Goal: Task Accomplishment & Management: Use online tool/utility

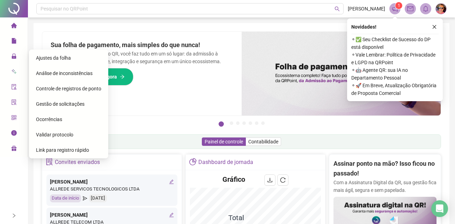
click at [53, 104] on span "Gestão de solicitações" at bounding box center [60, 104] width 49 height 6
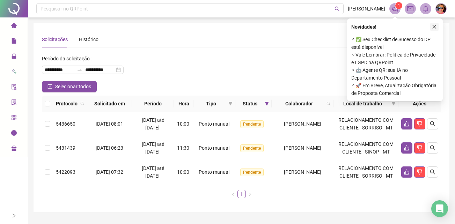
click at [437, 28] on icon "close" at bounding box center [434, 26] width 5 height 5
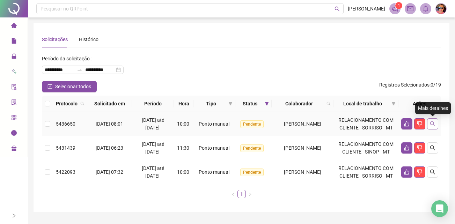
click at [432, 124] on icon "search" at bounding box center [433, 124] width 6 height 6
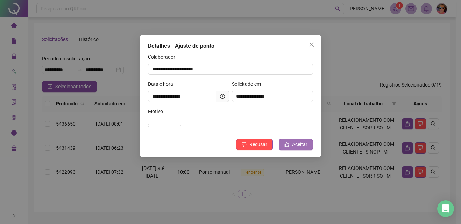
click at [305, 149] on span "Aceitar" at bounding box center [299, 145] width 15 height 8
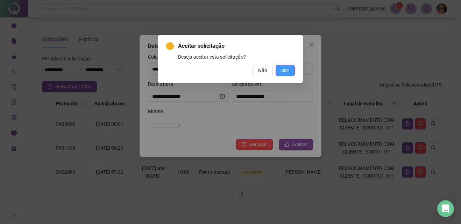
click at [287, 67] on span "Sim" at bounding box center [285, 71] width 8 height 8
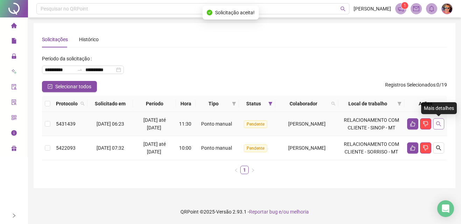
click at [439, 119] on button "button" at bounding box center [438, 123] width 11 height 11
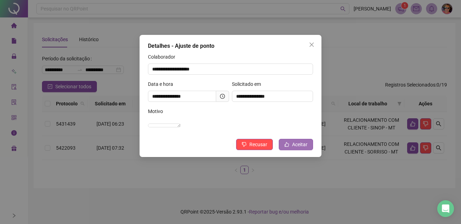
click at [305, 149] on span "Aceitar" at bounding box center [299, 145] width 15 height 8
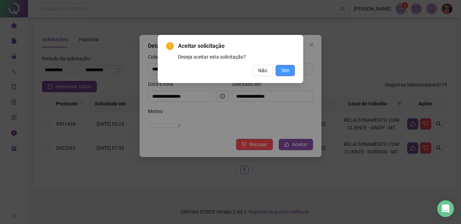
click at [290, 67] on button "Sim" at bounding box center [284, 70] width 19 height 11
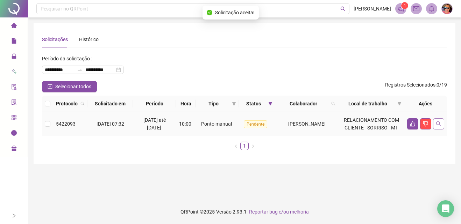
click at [436, 123] on icon "search" at bounding box center [438, 124] width 5 height 5
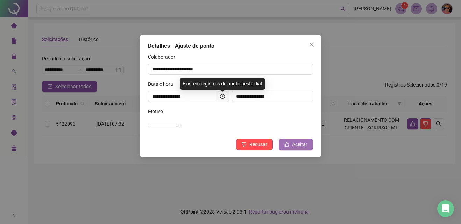
click at [307, 149] on span "Aceitar" at bounding box center [299, 145] width 15 height 8
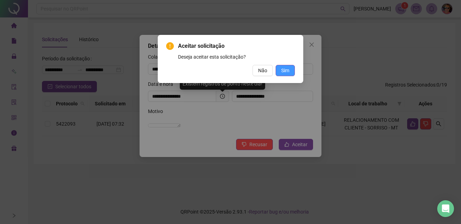
click at [278, 71] on button "Sim" at bounding box center [284, 70] width 19 height 11
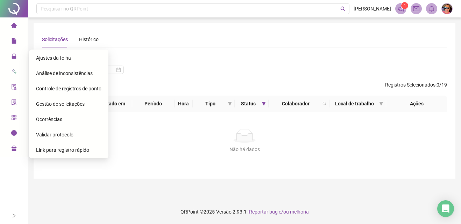
click at [54, 56] on span "Ajustes da folha" at bounding box center [53, 58] width 35 height 6
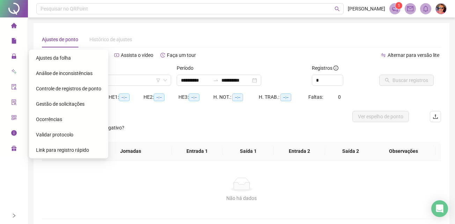
type input "**********"
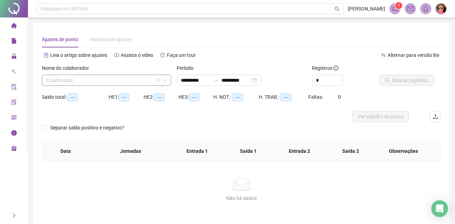
click at [96, 82] on input "search" at bounding box center [103, 80] width 115 height 10
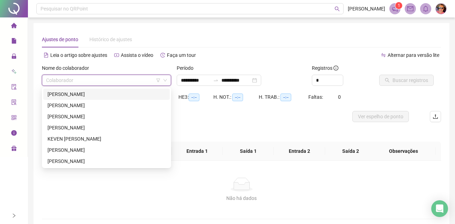
click at [103, 93] on div "[PERSON_NAME]" at bounding box center [107, 95] width 118 height 8
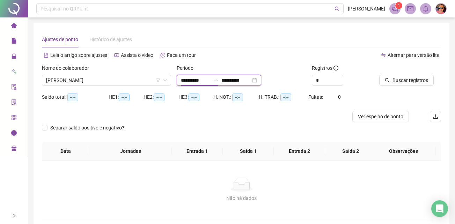
click at [208, 77] on input "**********" at bounding box center [195, 81] width 29 height 8
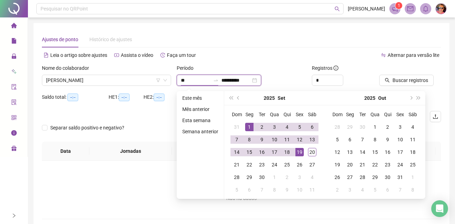
type input "*"
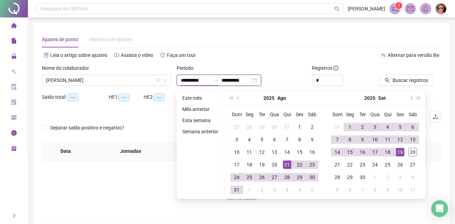
type input "**********"
click at [251, 79] on input "**********" at bounding box center [236, 81] width 29 height 8
click at [395, 77] on span "Buscar registros" at bounding box center [411, 81] width 36 height 8
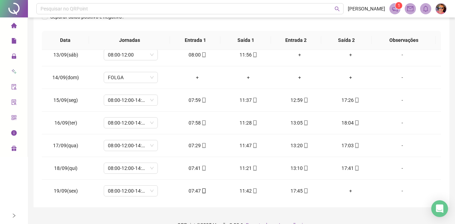
scroll to position [532, 0]
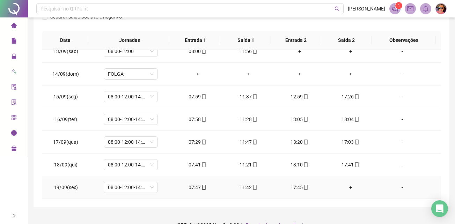
click at [347, 188] on div "+" at bounding box center [351, 188] width 40 height 8
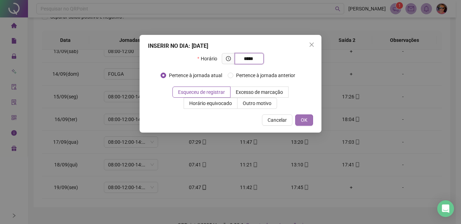
type input "*****"
click at [308, 118] on button "OK" at bounding box center [304, 120] width 18 height 11
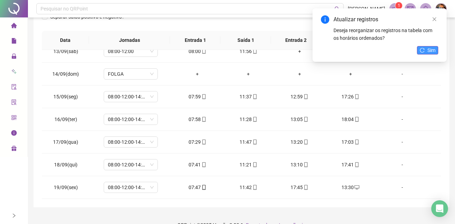
click at [425, 49] on icon "reload" at bounding box center [422, 50] width 5 height 5
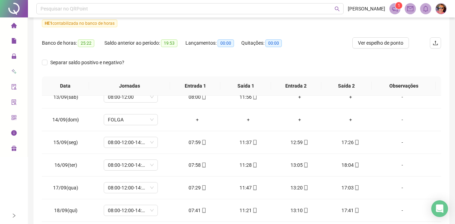
scroll to position [0, 0]
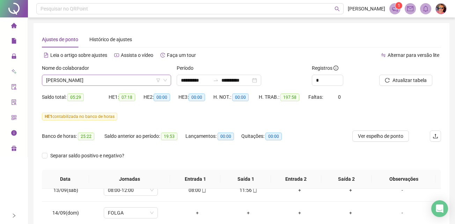
click at [166, 80] on icon "down" at bounding box center [165, 80] width 4 height 4
click at [111, 82] on span "[PERSON_NAME]" at bounding box center [106, 80] width 121 height 10
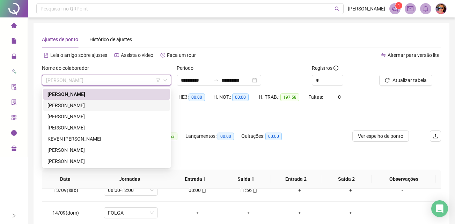
click at [99, 107] on div "[PERSON_NAME]" at bounding box center [107, 106] width 118 height 8
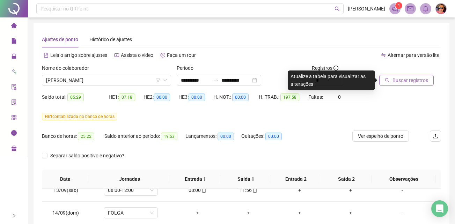
click at [414, 86] on div "Buscar registros" at bounding box center [410, 77] width 67 height 27
click at [412, 82] on span "Buscar registros" at bounding box center [411, 81] width 36 height 8
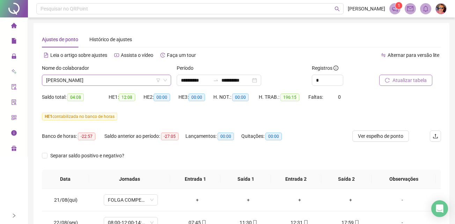
click at [163, 82] on icon "down" at bounding box center [165, 80] width 4 height 4
click at [165, 81] on icon "down" at bounding box center [165, 80] width 3 height 2
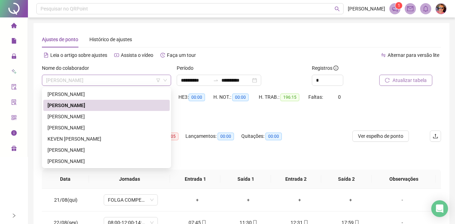
click at [123, 83] on span "[PERSON_NAME]" at bounding box center [106, 80] width 121 height 10
click at [96, 127] on div "[PERSON_NAME]" at bounding box center [107, 128] width 118 height 8
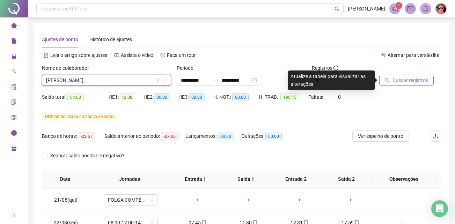
click at [410, 84] on span "Buscar registros" at bounding box center [411, 81] width 36 height 8
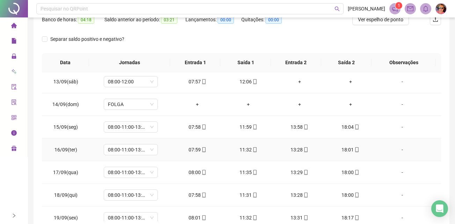
scroll to position [532, 0]
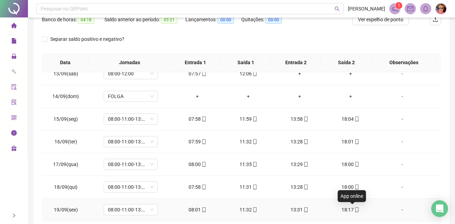
click at [355, 208] on icon "mobile" at bounding box center [357, 210] width 5 height 5
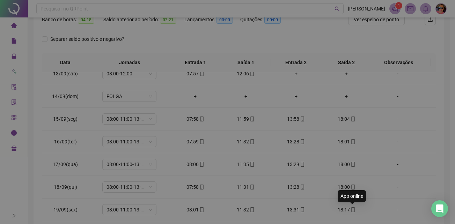
type input "**********"
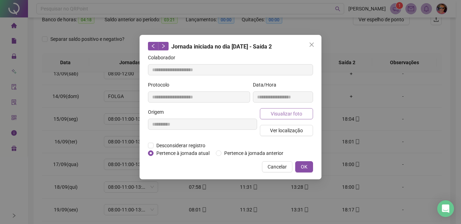
click at [289, 111] on span "Visualizar foto" at bounding box center [285, 114] width 31 height 8
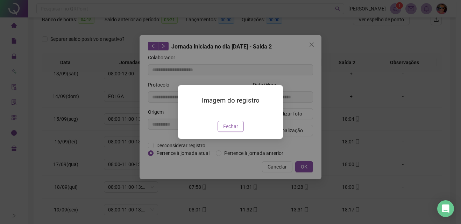
click at [227, 130] on span "Fechar" at bounding box center [230, 127] width 15 height 8
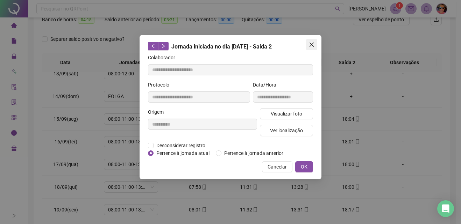
click at [311, 45] on icon "close" at bounding box center [311, 45] width 4 height 4
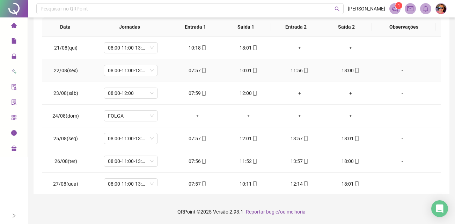
scroll to position [0, 0]
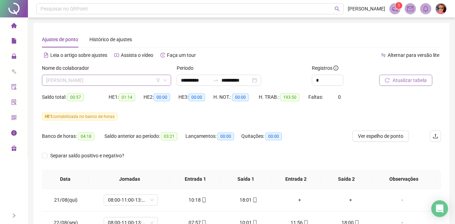
click at [125, 80] on span "[PERSON_NAME]" at bounding box center [106, 80] width 121 height 10
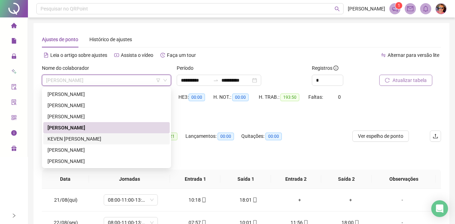
click at [90, 139] on div "KEVEN [PERSON_NAME]" at bounding box center [107, 139] width 118 height 8
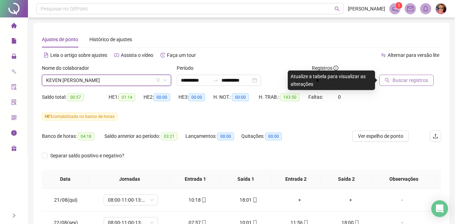
click at [411, 80] on span "Buscar registros" at bounding box center [411, 81] width 36 height 8
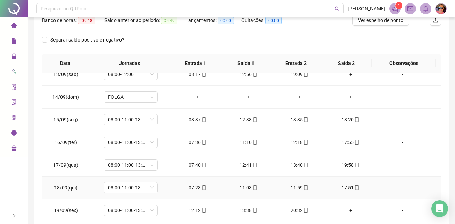
scroll to position [151, 0]
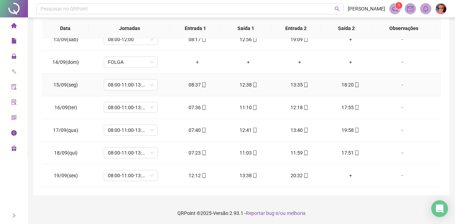
click at [253, 85] on icon "mobile" at bounding box center [255, 84] width 5 height 5
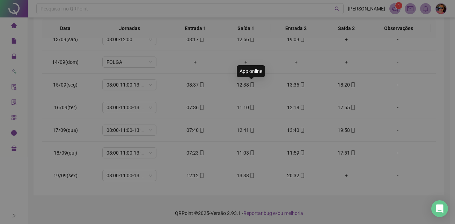
type input "**********"
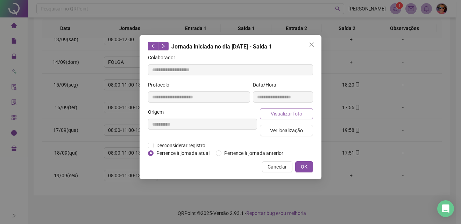
click at [288, 111] on span "Visualizar foto" at bounding box center [285, 114] width 31 height 8
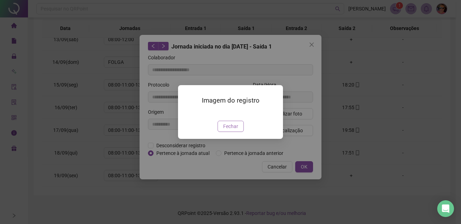
click at [228, 130] on span "Fechar" at bounding box center [230, 127] width 15 height 8
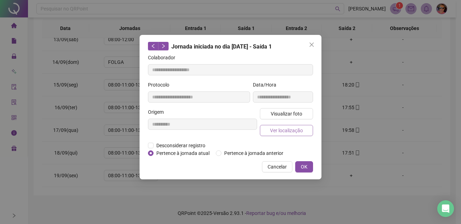
click at [294, 126] on button "Ver localização" at bounding box center [286, 130] width 53 height 11
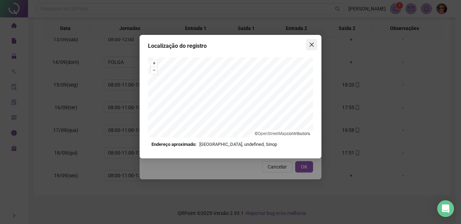
click at [310, 44] on icon "close" at bounding box center [312, 45] width 6 height 6
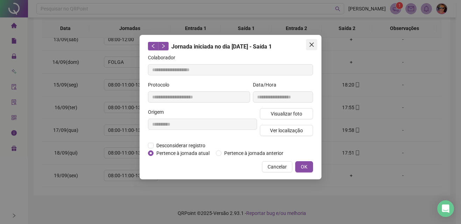
click at [310, 44] on icon "close" at bounding box center [312, 45] width 6 height 6
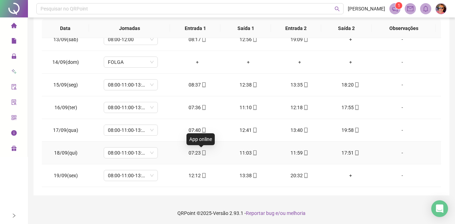
click at [202, 154] on icon "mobile" at bounding box center [204, 153] width 5 height 5
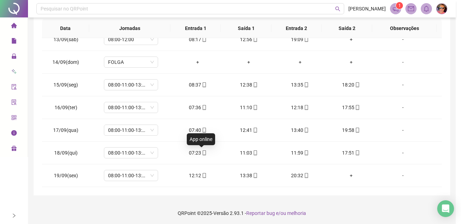
type input "**********"
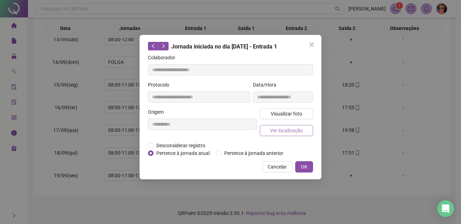
click at [278, 129] on span "Ver localização" at bounding box center [286, 131] width 33 height 8
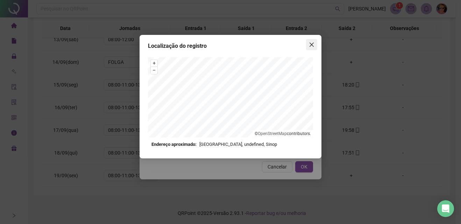
click at [307, 47] on span "Close" at bounding box center [311, 45] width 11 height 6
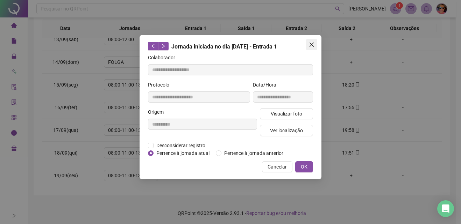
click at [311, 44] on icon "close" at bounding box center [311, 45] width 4 height 4
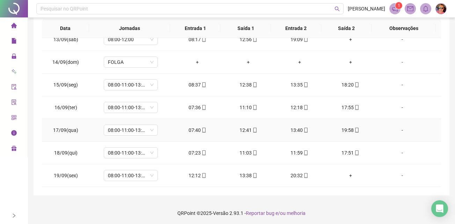
click at [195, 130] on div "07:40" at bounding box center [198, 131] width 40 height 8
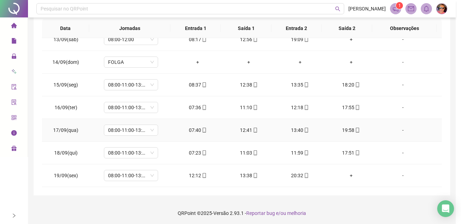
type input "**********"
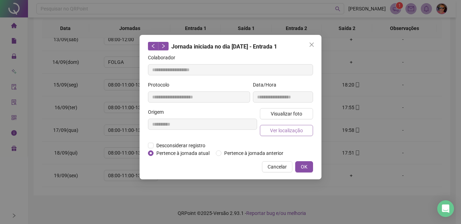
click at [285, 135] on button "Ver localização" at bounding box center [286, 130] width 53 height 11
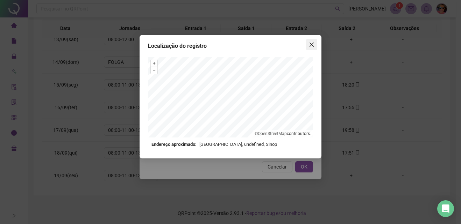
click at [310, 46] on icon "close" at bounding box center [311, 45] width 4 height 4
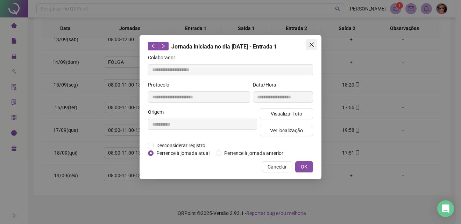
click at [306, 46] on span "Close" at bounding box center [311, 45] width 11 height 6
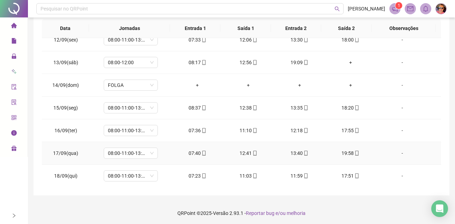
scroll to position [497, 0]
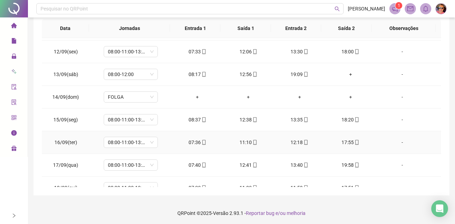
click at [203, 144] on icon "mobile" at bounding box center [204, 142] width 5 height 5
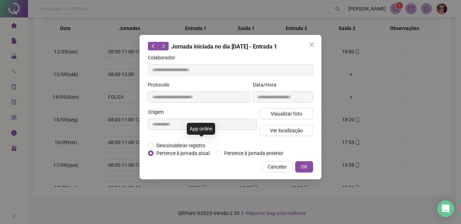
type input "**********"
click at [286, 128] on span "Ver localização" at bounding box center [286, 131] width 33 height 8
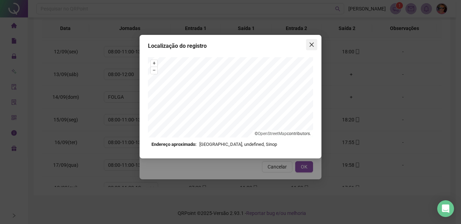
click at [310, 43] on icon "close" at bounding box center [311, 45] width 4 height 4
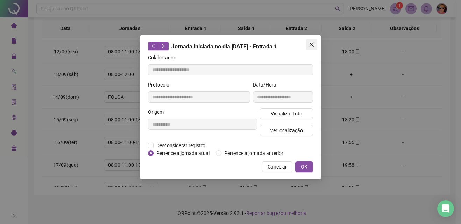
drag, startPoint x: 310, startPoint y: 46, endPoint x: 245, endPoint y: 63, distance: 67.3
click at [311, 46] on icon "close" at bounding box center [312, 45] width 6 height 6
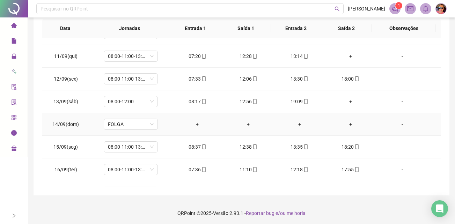
scroll to position [462, 0]
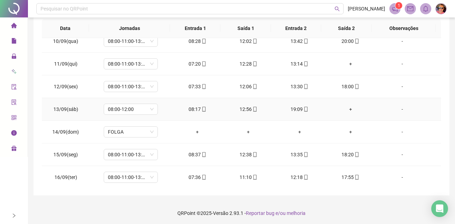
click at [197, 110] on div "08:17" at bounding box center [198, 110] width 40 height 8
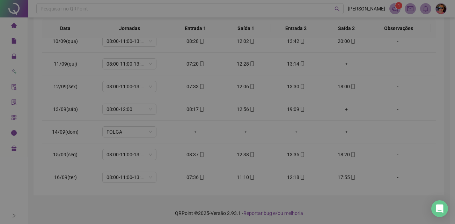
type input "**********"
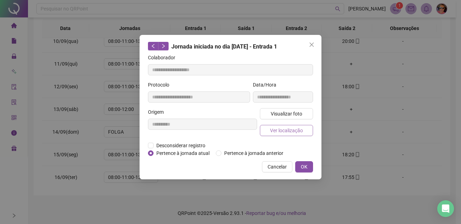
click at [288, 129] on span "Ver localização" at bounding box center [286, 131] width 33 height 8
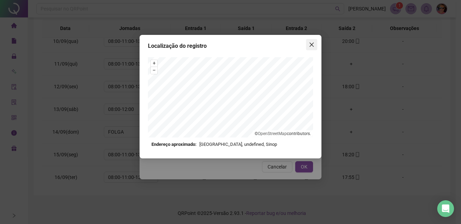
click at [310, 48] on button "Close" at bounding box center [311, 44] width 11 height 11
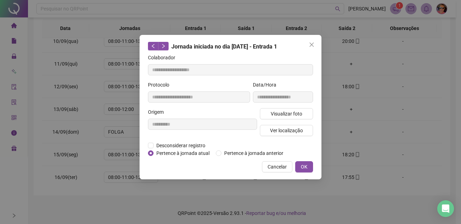
drag, startPoint x: 311, startPoint y: 45, endPoint x: 203, endPoint y: 97, distance: 119.6
click at [310, 45] on icon "close" at bounding box center [312, 45] width 6 height 6
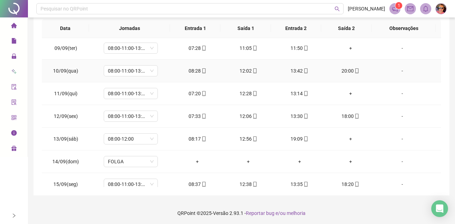
scroll to position [392, 0]
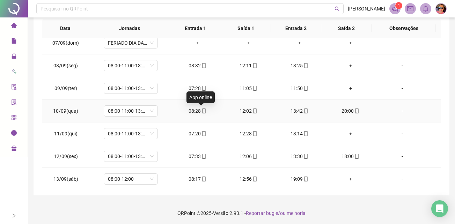
click at [202, 110] on icon "mobile" at bounding box center [204, 111] width 5 height 5
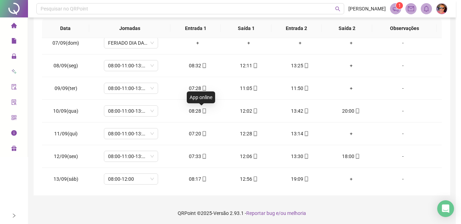
type input "**********"
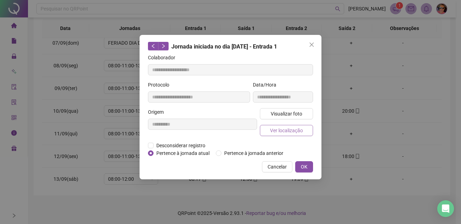
click at [279, 135] on button "Ver localização" at bounding box center [286, 130] width 53 height 11
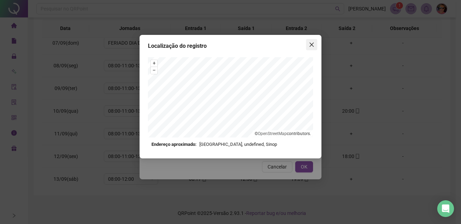
click at [313, 44] on icon "close" at bounding box center [312, 45] width 6 height 6
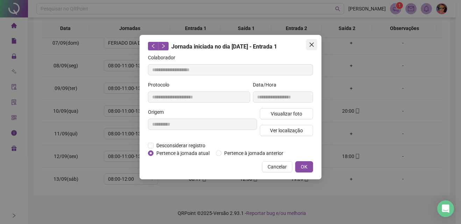
click at [310, 46] on icon "close" at bounding box center [311, 45] width 4 height 4
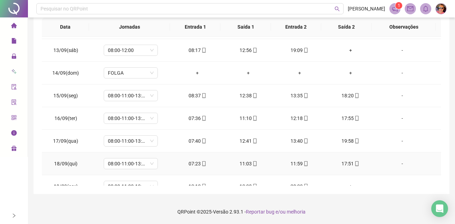
scroll to position [532, 0]
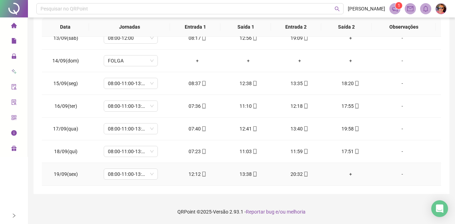
click at [304, 172] on span at bounding box center [306, 175] width 6 height 6
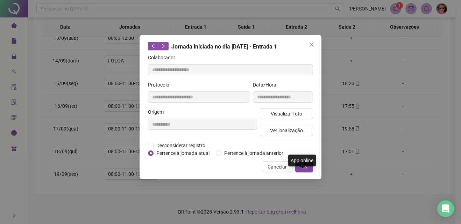
type input "**********"
click at [286, 130] on span "Ver localização" at bounding box center [286, 131] width 33 height 8
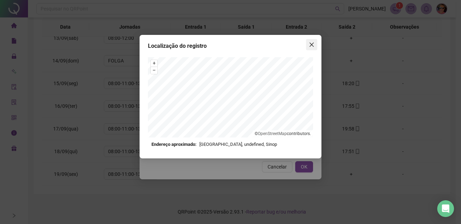
click at [312, 43] on icon "close" at bounding box center [312, 45] width 6 height 6
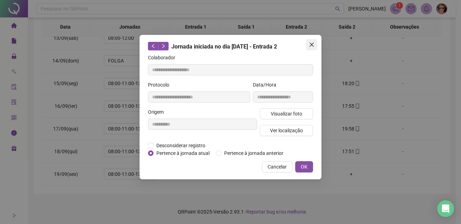
click at [313, 44] on icon "close" at bounding box center [312, 45] width 6 height 6
